Goal: Navigation & Orientation: Go to known website

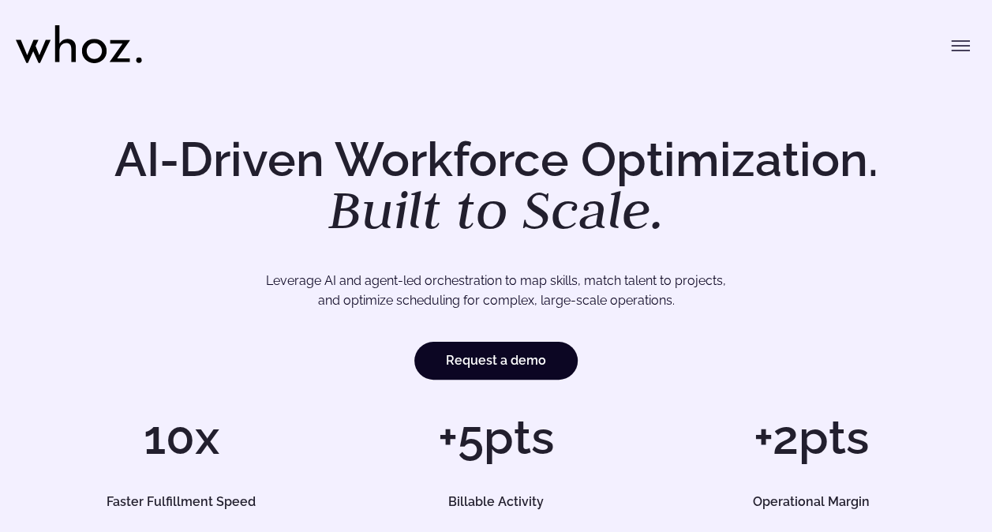
drag, startPoint x: 133, startPoint y: 40, endPoint x: 108, endPoint y: 49, distance: 26.0
click at [132, 41] on icon at bounding box center [79, 44] width 126 height 38
